Goal: Task Accomplishment & Management: Complete application form

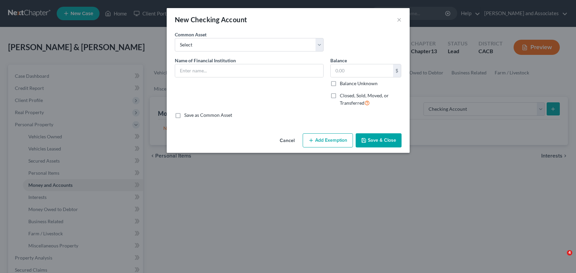
select select "checking"
click at [297, 67] on input "text" at bounding box center [249, 70] width 148 height 13
type input "WF #2802"
click at [356, 68] on input "text" at bounding box center [361, 70] width 62 height 13
type input "1,000.61"
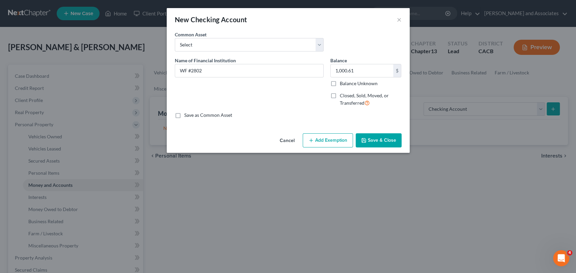
click at [389, 144] on button "Save & Close" at bounding box center [378, 141] width 46 height 14
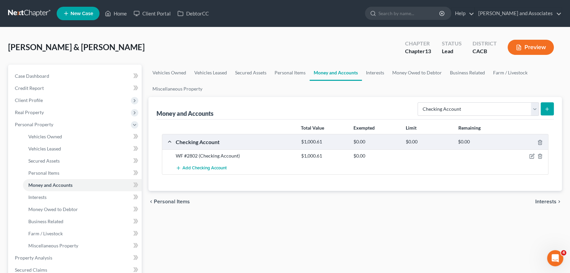
click at [437, 116] on div "Select Account Type Brokerage Cash on Hand Certificates of Deposit Checking Acc…" at bounding box center [484, 109] width 139 height 18
click at [439, 109] on select "Select Account Type Brokerage Cash on Hand Certificates of Deposit Checking Acc…" at bounding box center [477, 109] width 121 height 13
select select "savings"
click at [419, 103] on select "Select Account Type Brokerage Cash on Hand Certificates of Deposit Checking Acc…" at bounding box center [477, 109] width 121 height 13
click at [551, 111] on button "submit" at bounding box center [546, 109] width 13 height 13
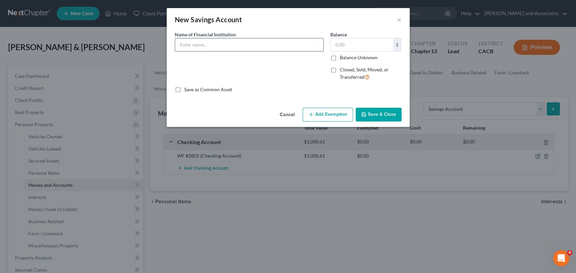
click at [232, 48] on input "text" at bounding box center [249, 44] width 148 height 13
type input "S"
type input "WF#4162"
click at [367, 43] on input "text" at bounding box center [361, 44] width 62 height 13
type input "524.14"
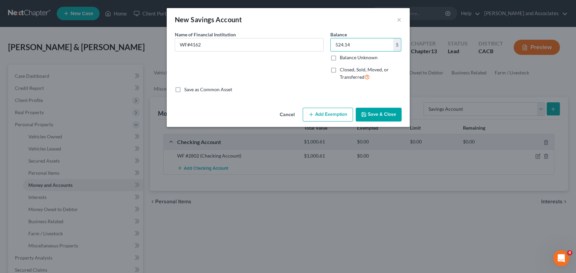
click at [383, 112] on button "Save & Close" at bounding box center [378, 115] width 46 height 14
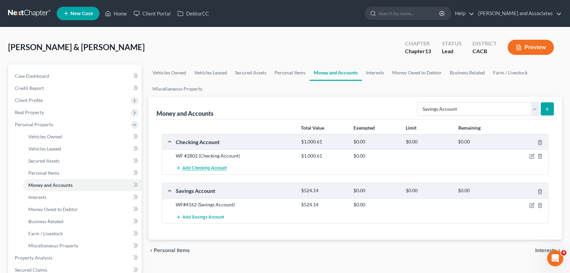
click at [213, 169] on span "Add Checking Account" at bounding box center [204, 168] width 44 height 5
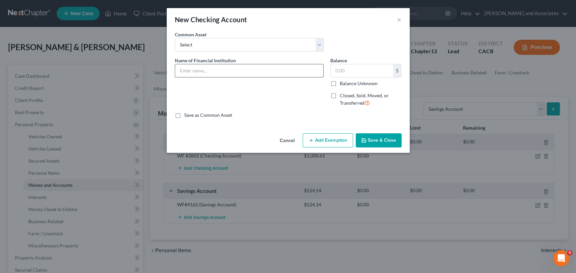
click at [211, 74] on input "text" at bounding box center [249, 70] width 148 height 13
type input "WF#8337"
click at [379, 71] on input "text" at bounding box center [361, 70] width 62 height 13
type input "270.73"
click at [382, 138] on button "Save & Close" at bounding box center [378, 141] width 46 height 14
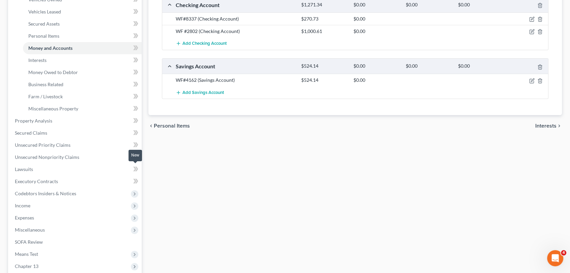
scroll to position [150, 0]
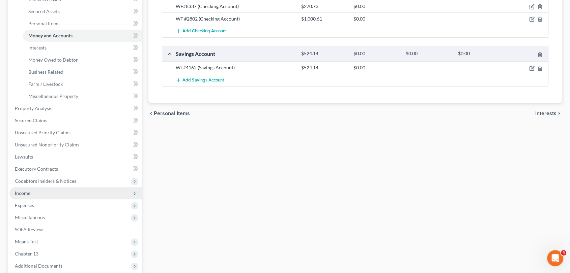
click at [53, 193] on span "Income" at bounding box center [75, 193] width 132 height 12
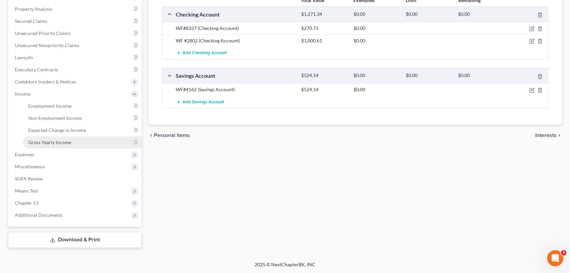
click at [74, 142] on link "Gross Yearly Income" at bounding box center [82, 143] width 119 height 12
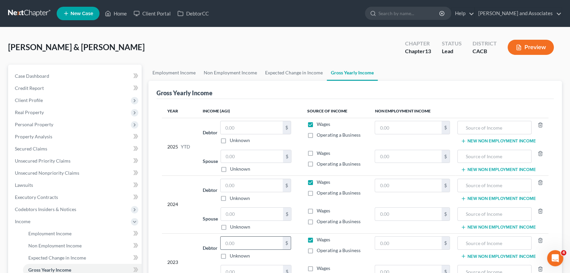
click at [248, 239] on input "text" at bounding box center [252, 243] width 62 height 13
type input "170,601"
click at [184, 230] on div "2024" at bounding box center [179, 205] width 25 height 52
click at [244, 192] on div "$ Unknown" at bounding box center [255, 190] width 71 height 23
click at [249, 186] on input "text" at bounding box center [252, 185] width 62 height 13
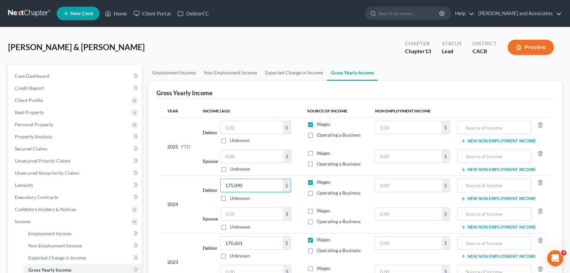
type input "175,040"
click at [170, 176] on td "2024" at bounding box center [179, 205] width 35 height 58
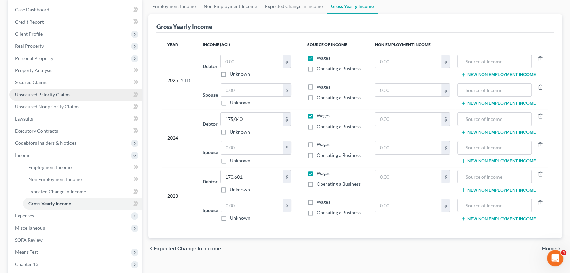
scroll to position [75, 0]
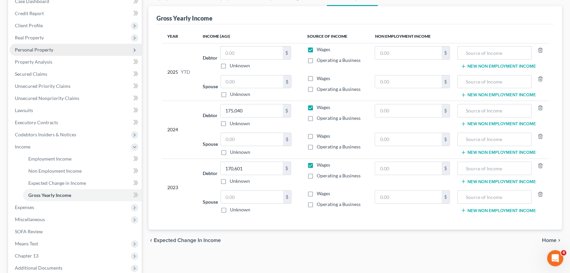
click at [62, 47] on span "Personal Property" at bounding box center [75, 50] width 132 height 12
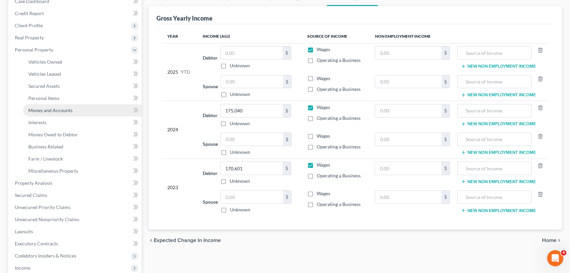
click at [84, 106] on link "Money and Accounts" at bounding box center [82, 111] width 119 height 12
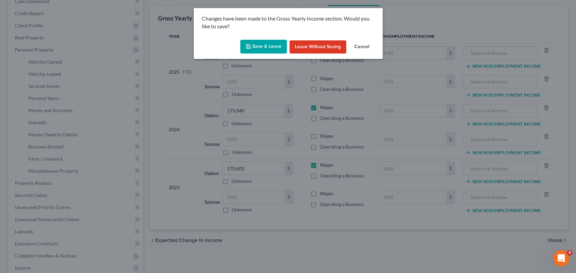
click at [258, 50] on button "Save & Leave" at bounding box center [263, 47] width 47 height 14
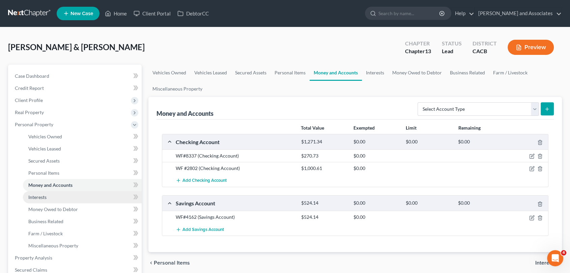
click at [54, 192] on link "Interests" at bounding box center [82, 198] width 119 height 12
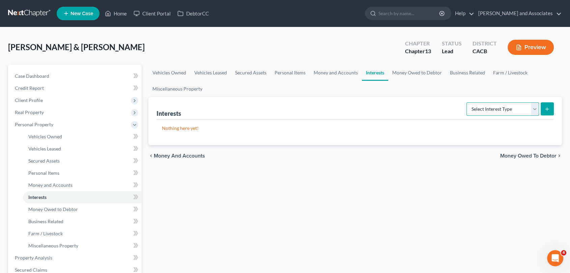
click at [479, 110] on select "Select Interest Type 401K Annuity Bond Education IRA Government Bond Government…" at bounding box center [502, 109] width 72 height 13
drag, startPoint x: 413, startPoint y: 212, endPoint x: 411, endPoint y: 209, distance: 3.6
click at [413, 212] on div "Vehicles Owned Vehicles Leased Secured Assets Personal Items Money and Accounts…" at bounding box center [355, 257] width 420 height 384
click at [415, 73] on link "Money Owed to Debtor" at bounding box center [417, 73] width 58 height 16
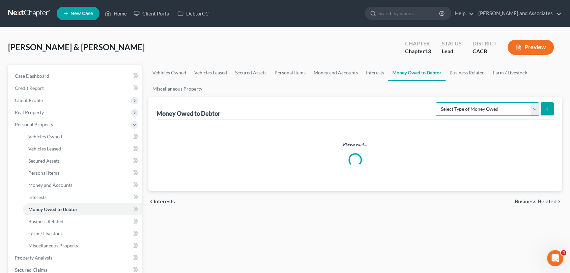
click at [506, 110] on select "Select Type of Money Owed Accounts Receivable Alimony Child Support Claims Agai…" at bounding box center [487, 109] width 103 height 13
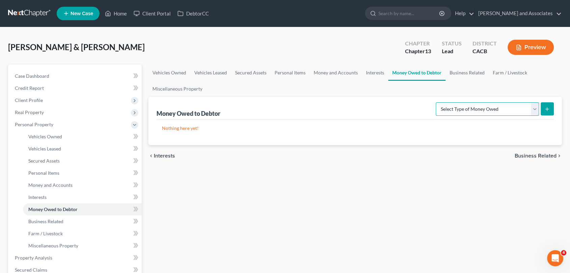
select select "expected_tax_refund"
click at [437, 103] on select "Select Type of Money Owed Accounts Receivable Alimony Child Support Claims Agai…" at bounding box center [487, 109] width 103 height 13
click at [545, 107] on icon "submit" at bounding box center [546, 109] width 5 height 5
select select "0"
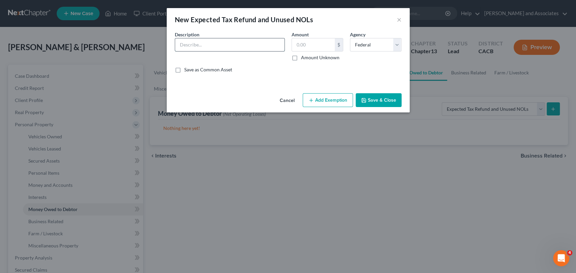
click at [205, 49] on input "text" at bounding box center [229, 44] width 109 height 13
type input "Expecting a 2025 Tax Refund- Federal"
click at [311, 47] on input "text" at bounding box center [313, 44] width 43 height 13
type input "2,000"
click at [389, 102] on button "Save & Close" at bounding box center [378, 100] width 46 height 14
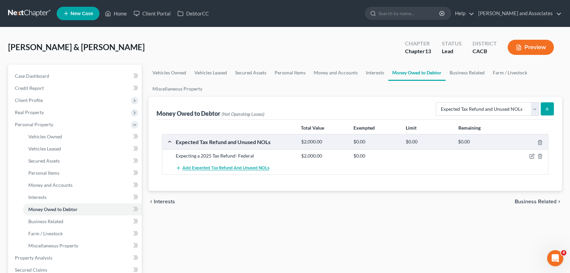
click at [230, 163] on button "Add Expected Tax Refund and Unused NOLs" at bounding box center [223, 168] width 94 height 12
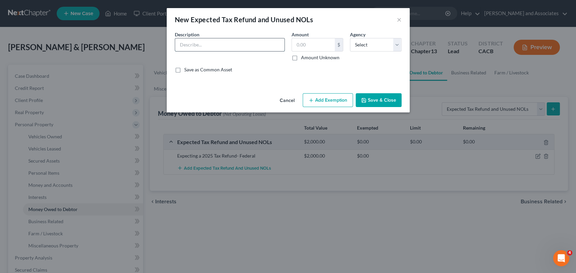
click at [225, 49] on input "text" at bounding box center [229, 44] width 109 height 13
type input "Expecting 2025 Tax Refund- State"
click at [315, 47] on input "text" at bounding box center [313, 44] width 43 height 13
type input "1,304"
click at [386, 97] on button "Save & Close" at bounding box center [378, 100] width 46 height 14
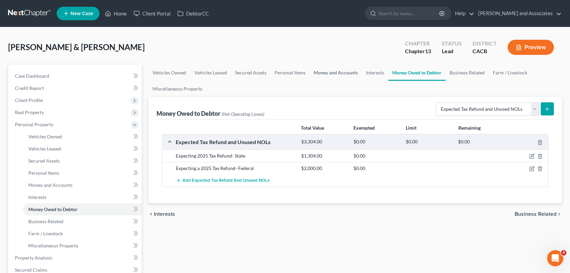
click at [332, 79] on link "Money and Accounts" at bounding box center [336, 73] width 52 height 16
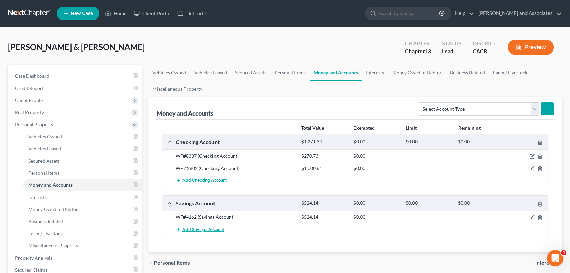
click at [223, 233] on button "Add Savings Account" at bounding box center [200, 230] width 48 height 12
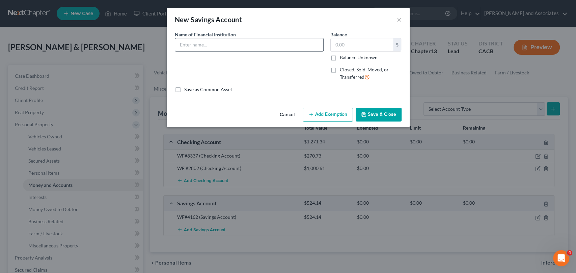
click at [237, 49] on input "text" at bounding box center [249, 44] width 148 height 13
type input "Golden 1 CU #5344"
click at [363, 36] on div "Balance $ Balance Unknown Balance Undetermined $ Balance Unknown" at bounding box center [365, 46] width 71 height 30
click at [363, 49] on input "text" at bounding box center [361, 44] width 62 height 13
type input "1"
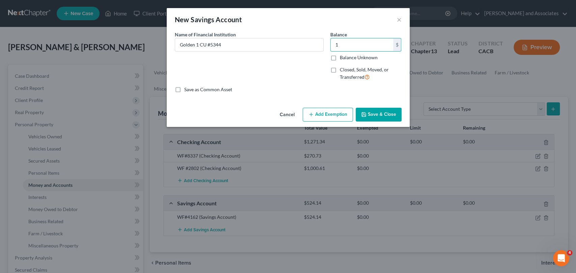
click at [380, 115] on button "Save & Close" at bounding box center [378, 115] width 46 height 14
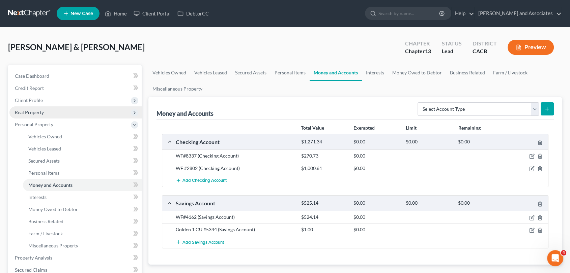
click at [59, 113] on span "Real Property" at bounding box center [75, 113] width 132 height 12
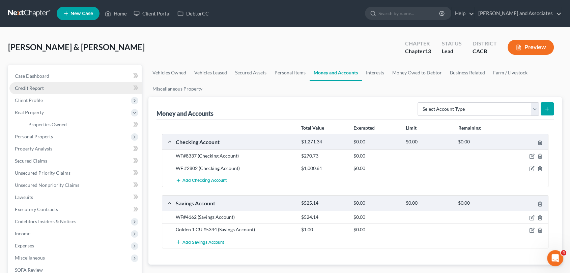
click at [68, 84] on link "Credit Report" at bounding box center [75, 88] width 132 height 12
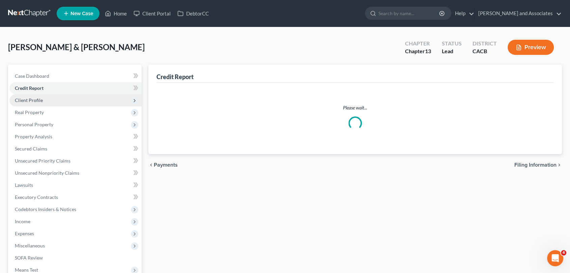
click at [58, 98] on span "Client Profile" at bounding box center [75, 100] width 132 height 12
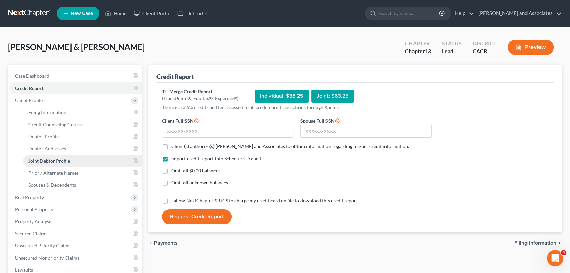
click at [66, 158] on span "Joint Debtor Profile" at bounding box center [49, 161] width 42 height 6
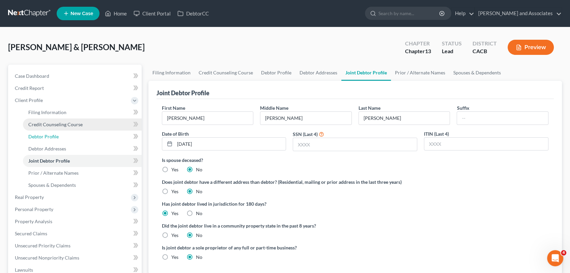
drag, startPoint x: 71, startPoint y: 135, endPoint x: 97, endPoint y: 125, distance: 27.4
click at [72, 134] on link "Debtor Profile" at bounding box center [82, 137] width 119 height 12
select select "1"
select select "0"
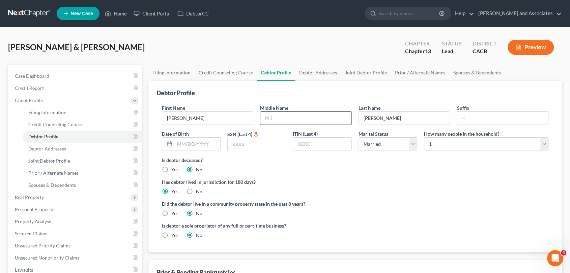
click at [273, 116] on input "text" at bounding box center [305, 118] width 91 height 13
type input "[PERSON_NAME]"
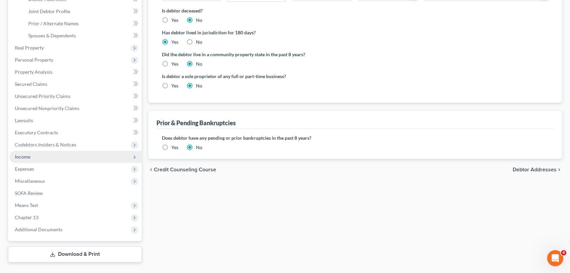
click at [59, 159] on span "Income" at bounding box center [75, 157] width 132 height 12
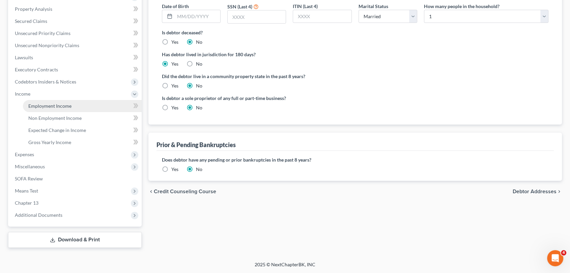
click at [67, 104] on span "Employment Income" at bounding box center [49, 106] width 43 height 6
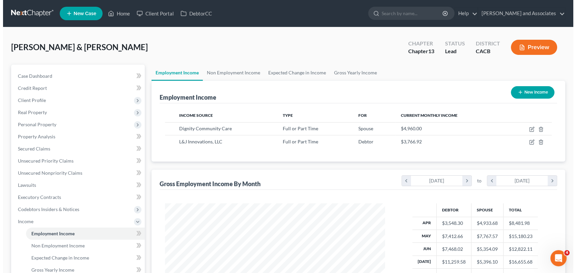
scroll to position [120, 233]
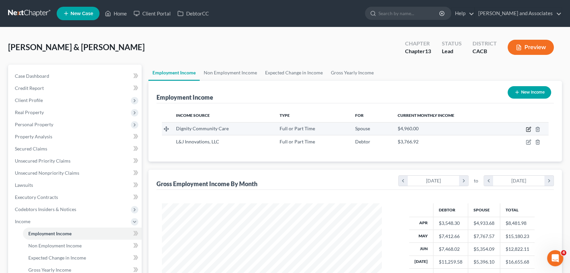
click at [529, 130] on icon "button" at bounding box center [528, 129] width 5 height 5
select select "0"
select select "4"
select select "1"
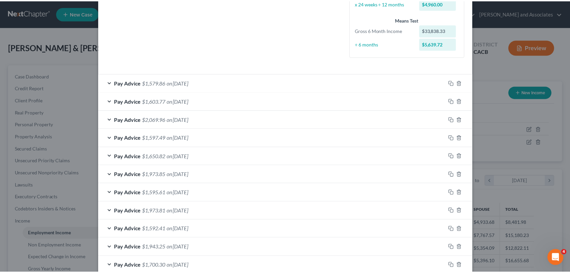
scroll to position [241, 0]
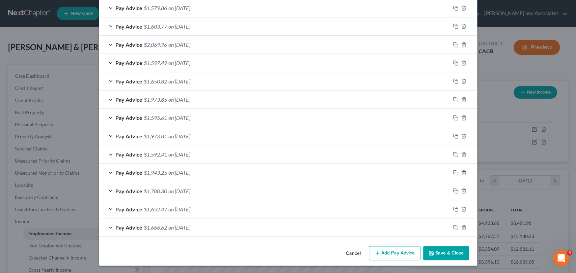
click at [442, 260] on div "Cancel Add Pay Advice Save & Close" at bounding box center [288, 255] width 378 height 22
click at [442, 255] on button "Save & Close" at bounding box center [446, 253] width 46 height 14
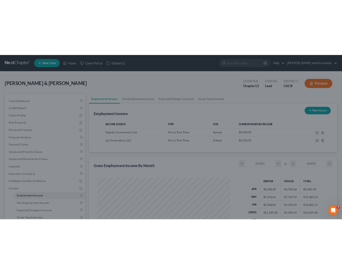
scroll to position [337056, 336943]
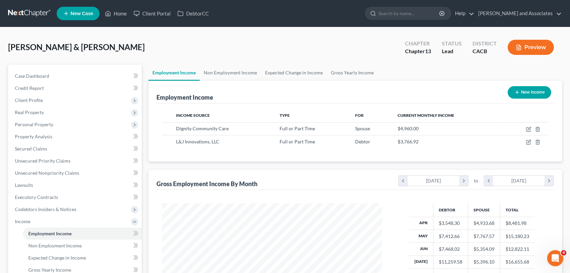
drag, startPoint x: 195, startPoint y: 57, endPoint x: 212, endPoint y: 43, distance: 22.1
click at [195, 57] on div "[PERSON_NAME] & [PERSON_NAME] Upgraded Chapter Chapter 13 Status Lead District …" at bounding box center [285, 49] width 554 height 29
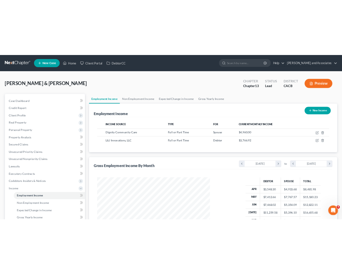
scroll to position [337083, 336975]
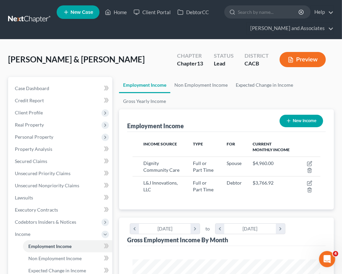
click at [22, 16] on link at bounding box center [29, 19] width 43 height 12
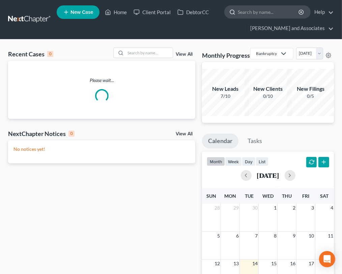
click at [245, 11] on input "search" at bounding box center [269, 12] width 62 height 12
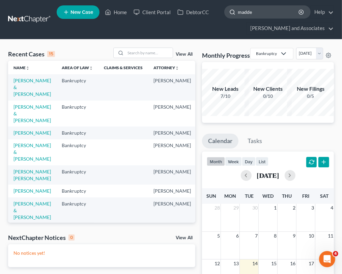
type input "madden"
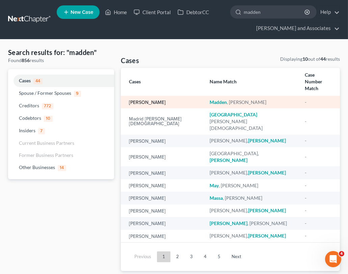
click at [152, 100] on link "Madden, Christine" at bounding box center [147, 102] width 37 height 5
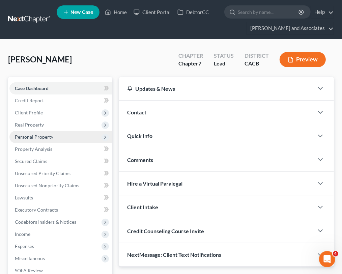
click at [50, 136] on span "Personal Property" at bounding box center [34, 137] width 38 height 6
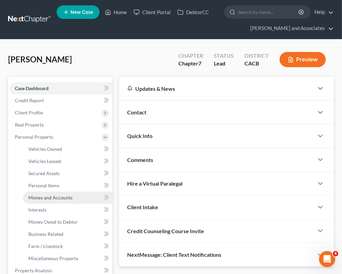
click at [58, 201] on link "Money and Accounts" at bounding box center [67, 198] width 89 height 12
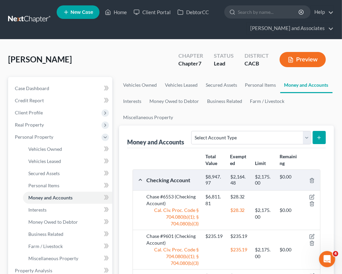
click at [168, 138] on div "Money and Accounts" at bounding box center [155, 142] width 57 height 8
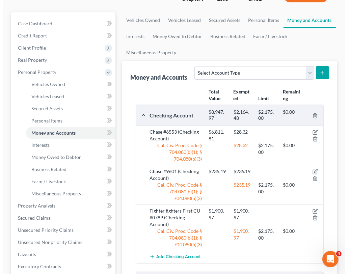
scroll to position [150, 0]
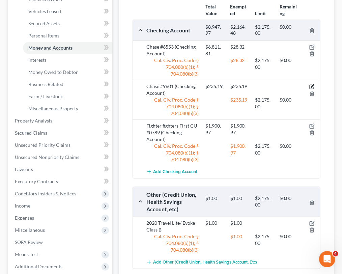
click at [311, 85] on icon "button" at bounding box center [311, 86] width 5 height 5
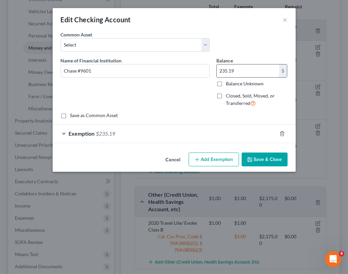
click at [246, 71] on input "235.19" at bounding box center [247, 70] width 62 height 13
type input "91.24"
click at [185, 141] on div "Exemption $235.19" at bounding box center [165, 133] width 224 height 18
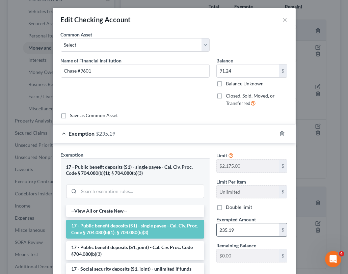
click at [243, 227] on input "235.19" at bounding box center [247, 229] width 62 height 13
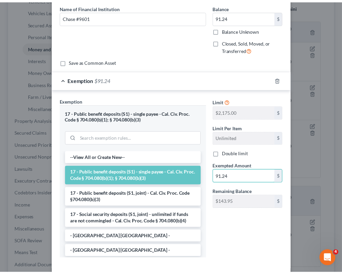
scroll to position [75, 0]
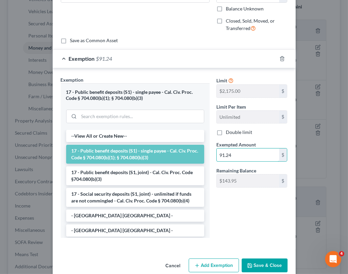
type input "91.24"
click at [268, 263] on button "Save & Close" at bounding box center [264, 265] width 46 height 14
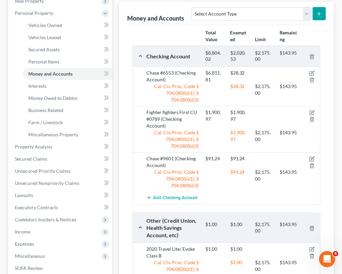
scroll to position [63, 0]
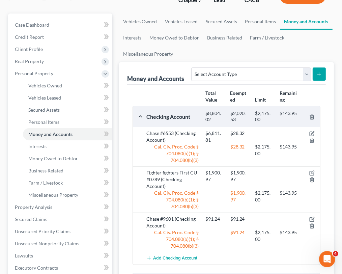
click at [144, 64] on div "Money and Accounts Select Account Type Brokerage Cash on Hand Certificates of D…" at bounding box center [226, 73] width 199 height 23
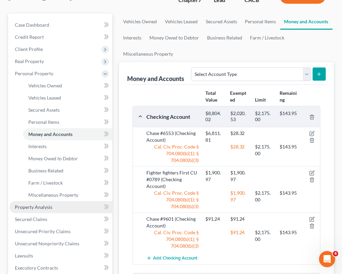
click at [40, 205] on span "Property Analysis" at bounding box center [33, 207] width 37 height 6
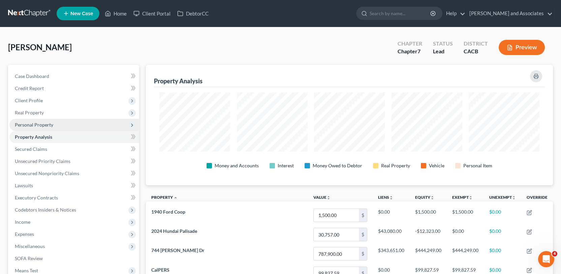
click at [71, 128] on span "Personal Property" at bounding box center [74, 125] width 130 height 12
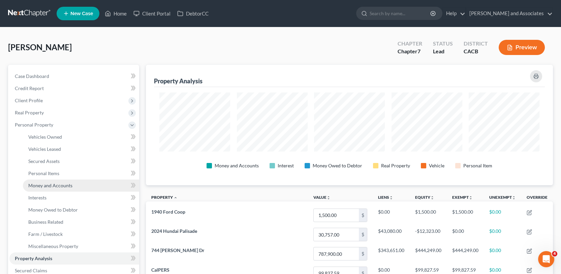
click at [56, 184] on span "Money and Accounts" at bounding box center [50, 185] width 44 height 6
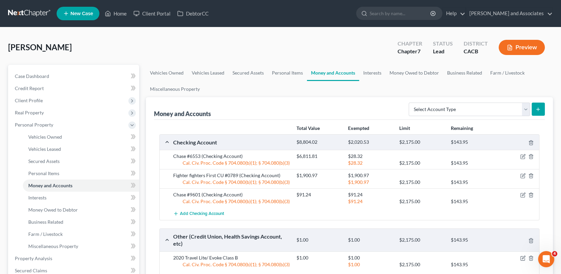
click at [347, 153] on div at bounding box center [519, 156] width 41 height 7
click at [347, 155] on icon "button" at bounding box center [523, 156] width 5 height 5
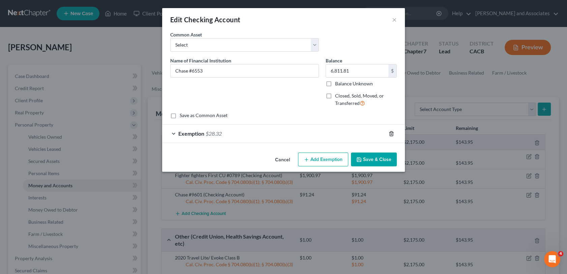
click at [347, 133] on icon "button" at bounding box center [391, 133] width 3 height 4
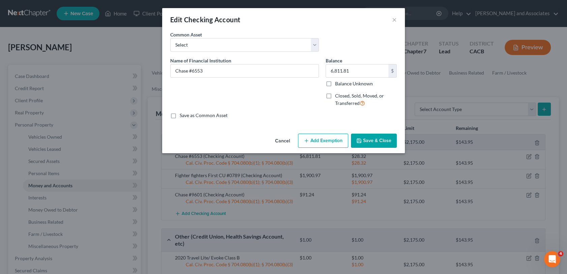
click at [347, 141] on button "Save & Close" at bounding box center [374, 141] width 46 height 14
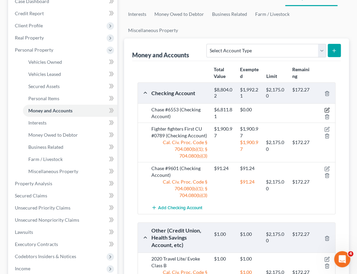
click at [325, 107] on icon "button" at bounding box center [326, 109] width 5 height 5
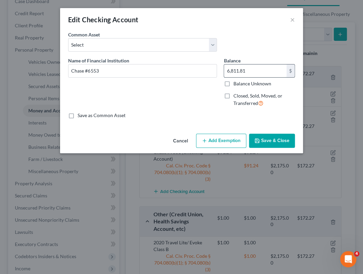
click at [255, 67] on input "6,811.81" at bounding box center [255, 70] width 62 height 13
type input "5,930.09"
click at [276, 135] on button "Save & Close" at bounding box center [272, 141] width 46 height 14
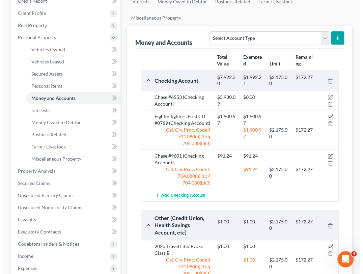
scroll to position [87, 0]
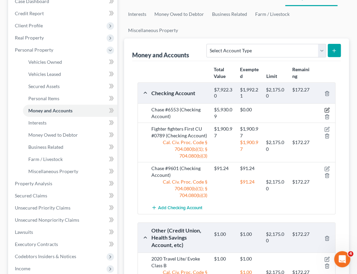
click at [325, 107] on icon "button" at bounding box center [326, 109] width 5 height 5
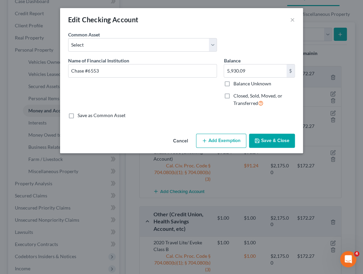
click at [230, 135] on button "Add Exemption" at bounding box center [221, 141] width 50 height 14
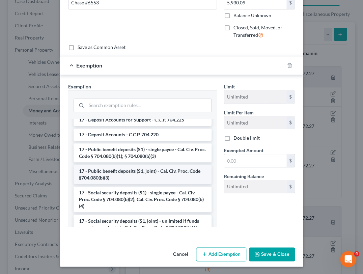
scroll to position [0, 0]
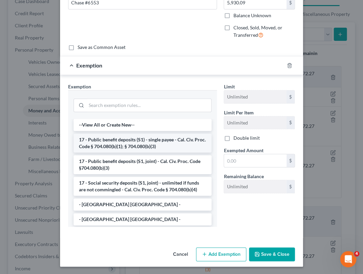
click at [147, 144] on li "17 - Public benefit deposits (S1) - single payee - Cal. Civ. Proc. Code § 704.0…" at bounding box center [143, 143] width 138 height 19
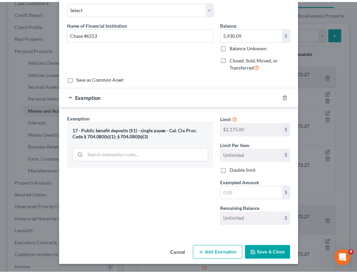
scroll to position [36, 0]
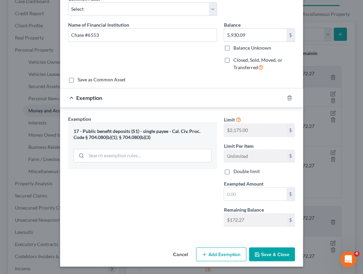
click at [178, 253] on button "Cancel" at bounding box center [181, 254] width 26 height 13
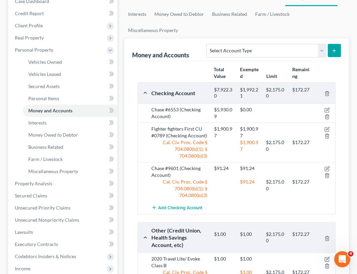
click at [153, 58] on div "Money and Accounts Select Account Type Brokerage Cash on Hand Certificates of D…" at bounding box center [236, 49] width 209 height 23
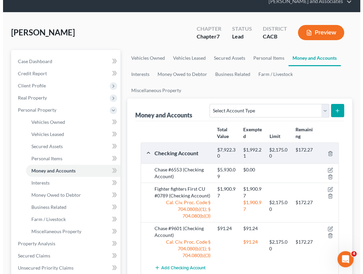
scroll to position [75, 0]
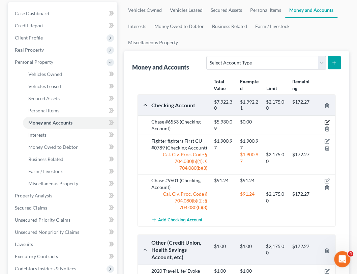
click at [327, 119] on icon "button" at bounding box center [326, 121] width 5 height 5
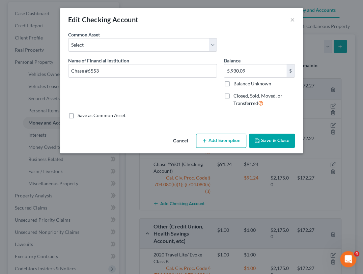
click at [224, 143] on button "Add Exemption" at bounding box center [221, 141] width 50 height 14
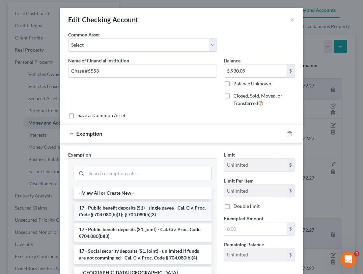
click at [151, 210] on li "17 - Public benefit deposits (S1) - single payee - Cal. Civ. Proc. Code § 704.0…" at bounding box center [143, 211] width 138 height 19
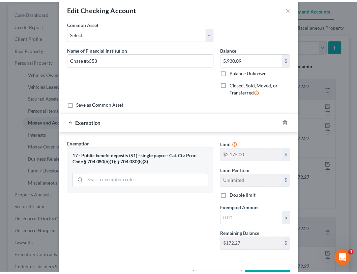
scroll to position [0, 0]
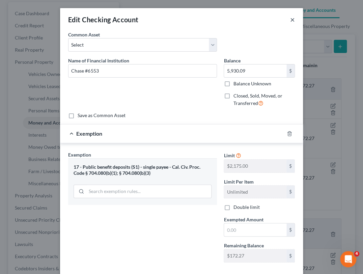
click at [291, 20] on button "×" at bounding box center [292, 20] width 5 height 8
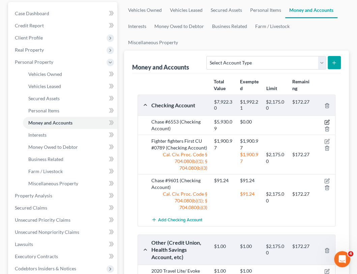
click at [325, 120] on icon "button" at bounding box center [326, 121] width 5 height 5
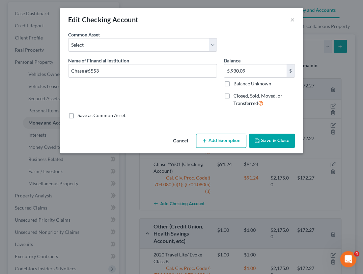
click at [230, 136] on button "Add Exemption" at bounding box center [221, 141] width 50 height 14
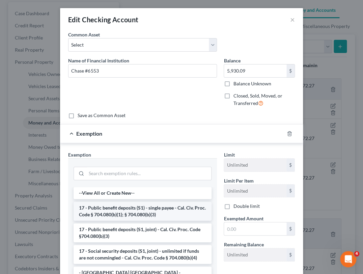
click at [156, 203] on li "17 - Public benefit deposits (S1) - single payee - Cal. Civ. Proc. Code § 704.0…" at bounding box center [143, 211] width 138 height 19
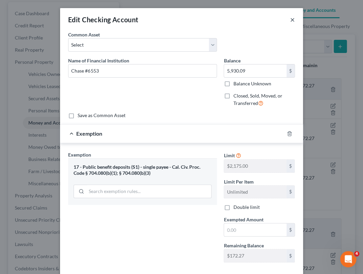
click at [290, 19] on button "×" at bounding box center [292, 20] width 5 height 8
